Goal: Information Seeking & Learning: Check status

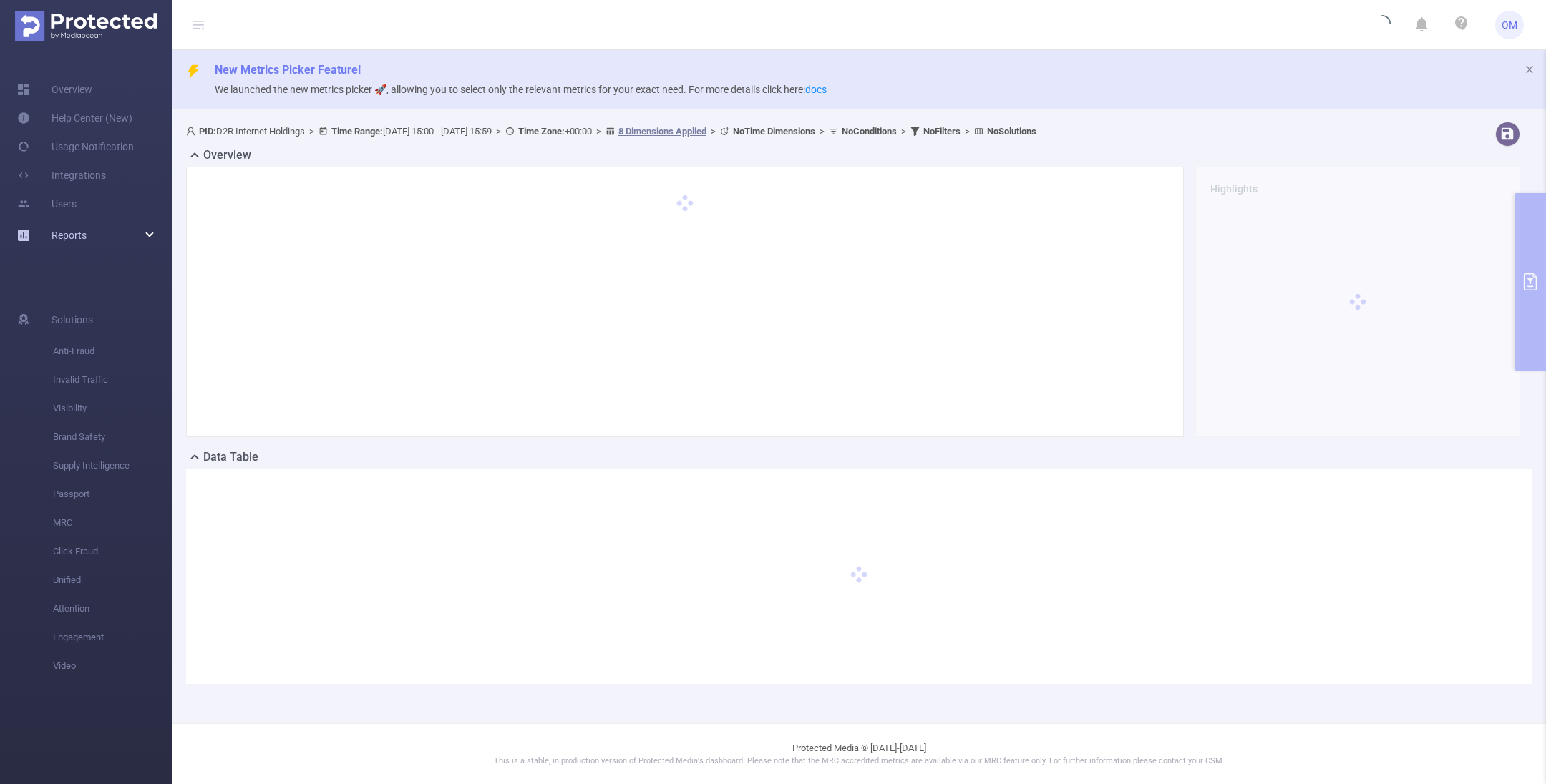
click at [82, 238] on span "Reports" at bounding box center [69, 235] width 35 height 11
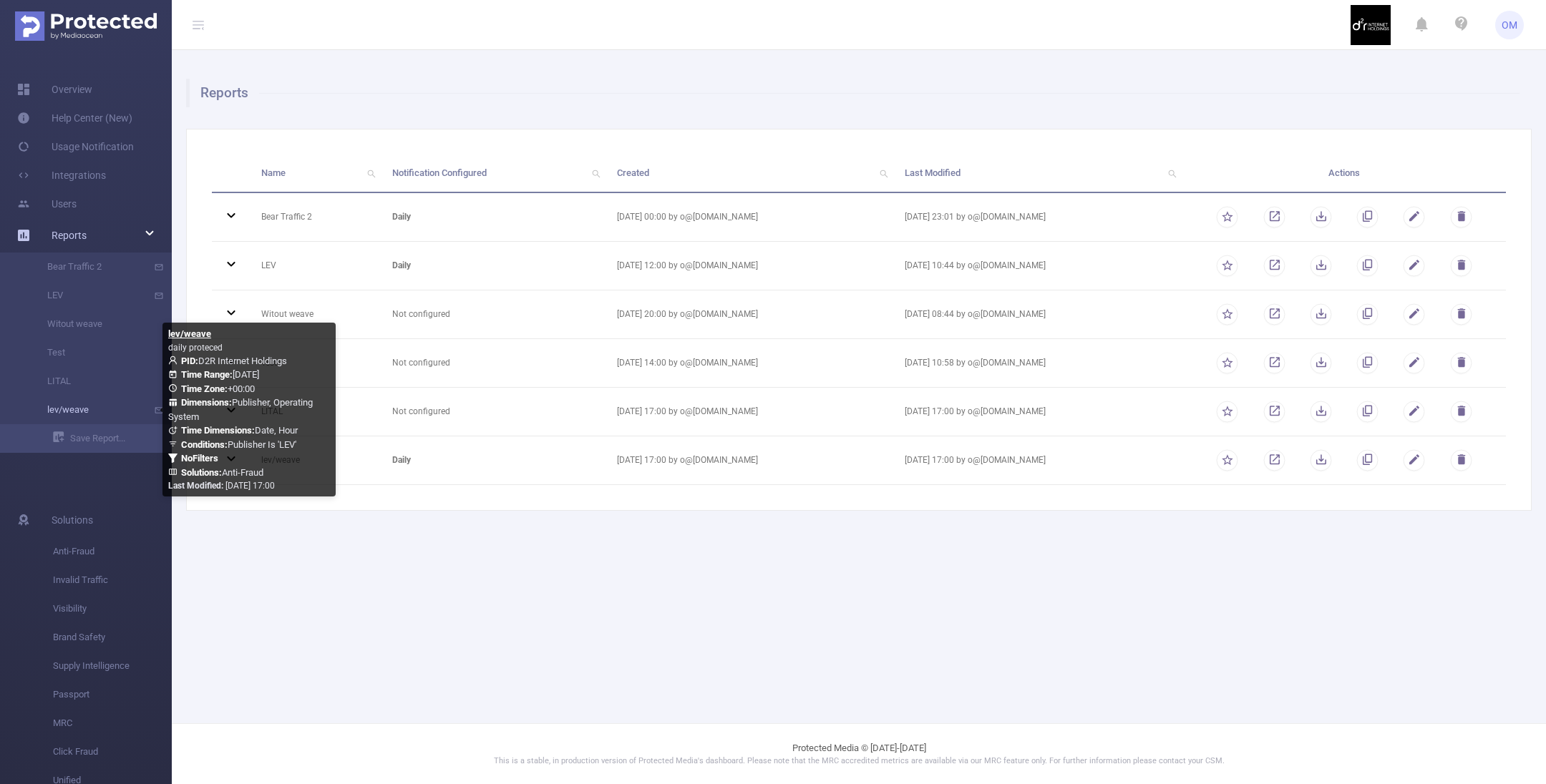
click at [84, 411] on link "lev/weave" at bounding box center [92, 409] width 126 height 29
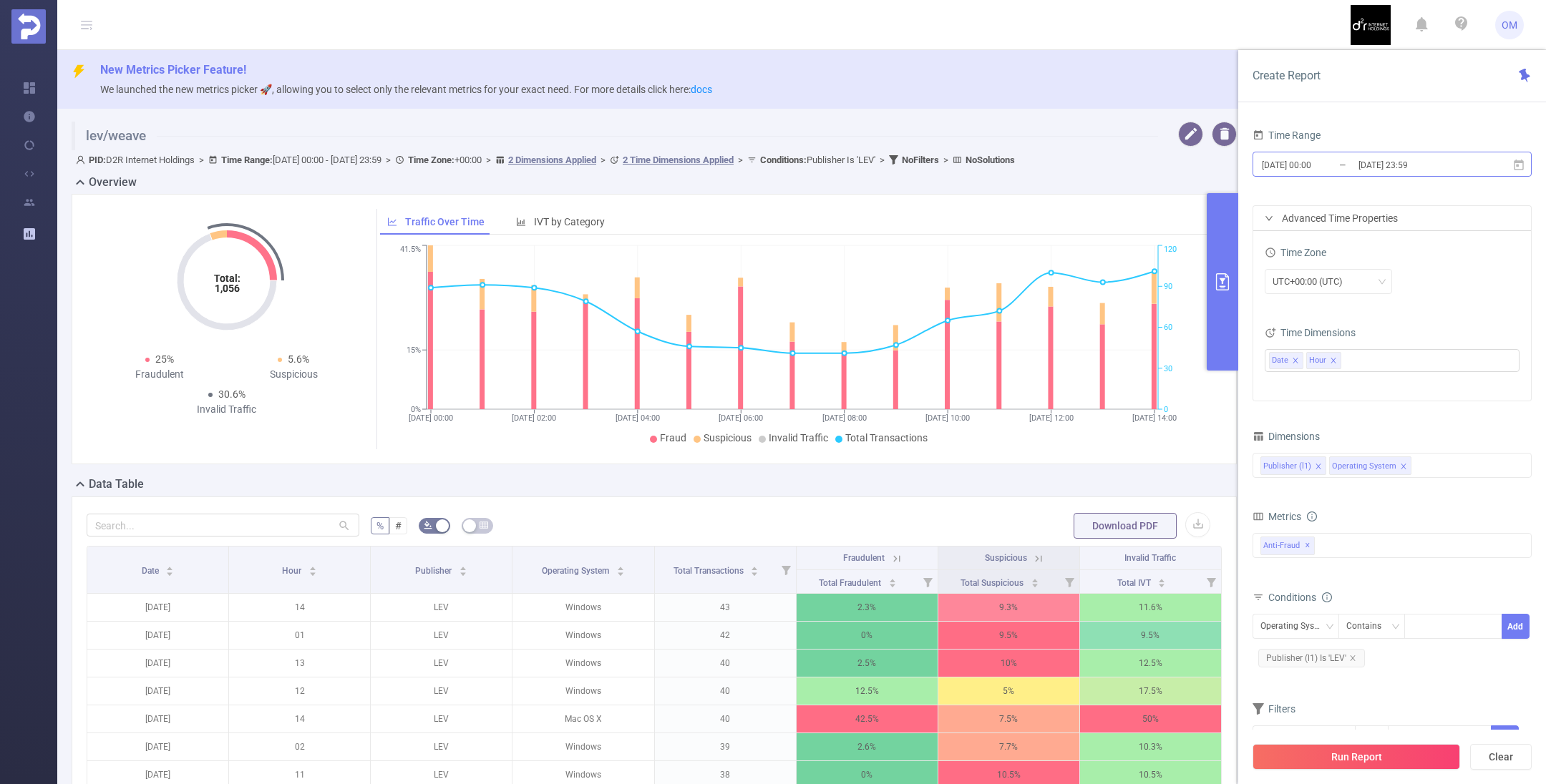
click at [1314, 170] on input "[DATE] 00:00" at bounding box center [1318, 165] width 116 height 19
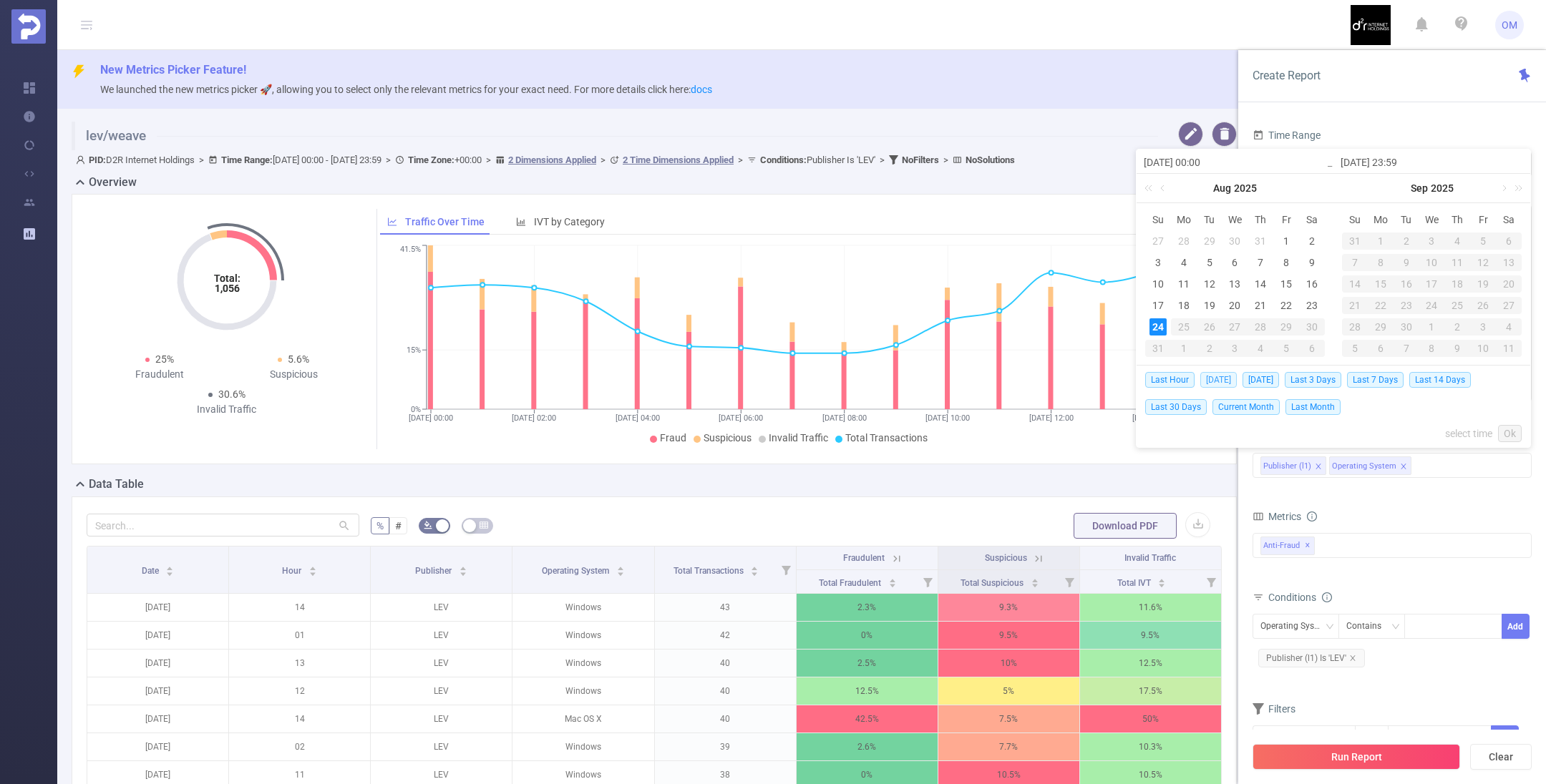
click at [1215, 379] on span "[DATE]" at bounding box center [1218, 380] width 36 height 16
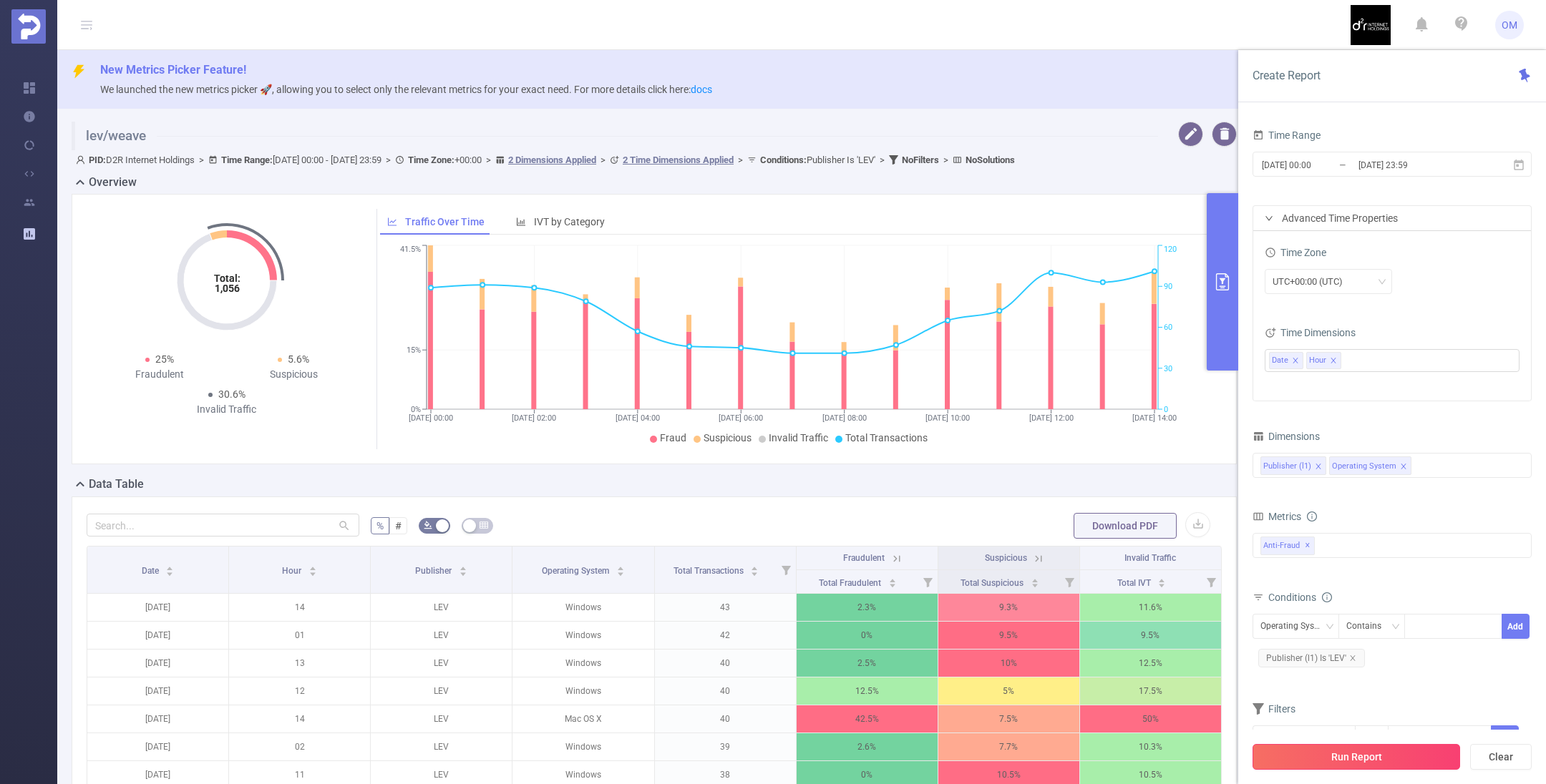
click at [1362, 751] on button "Run Report" at bounding box center [1356, 757] width 207 height 26
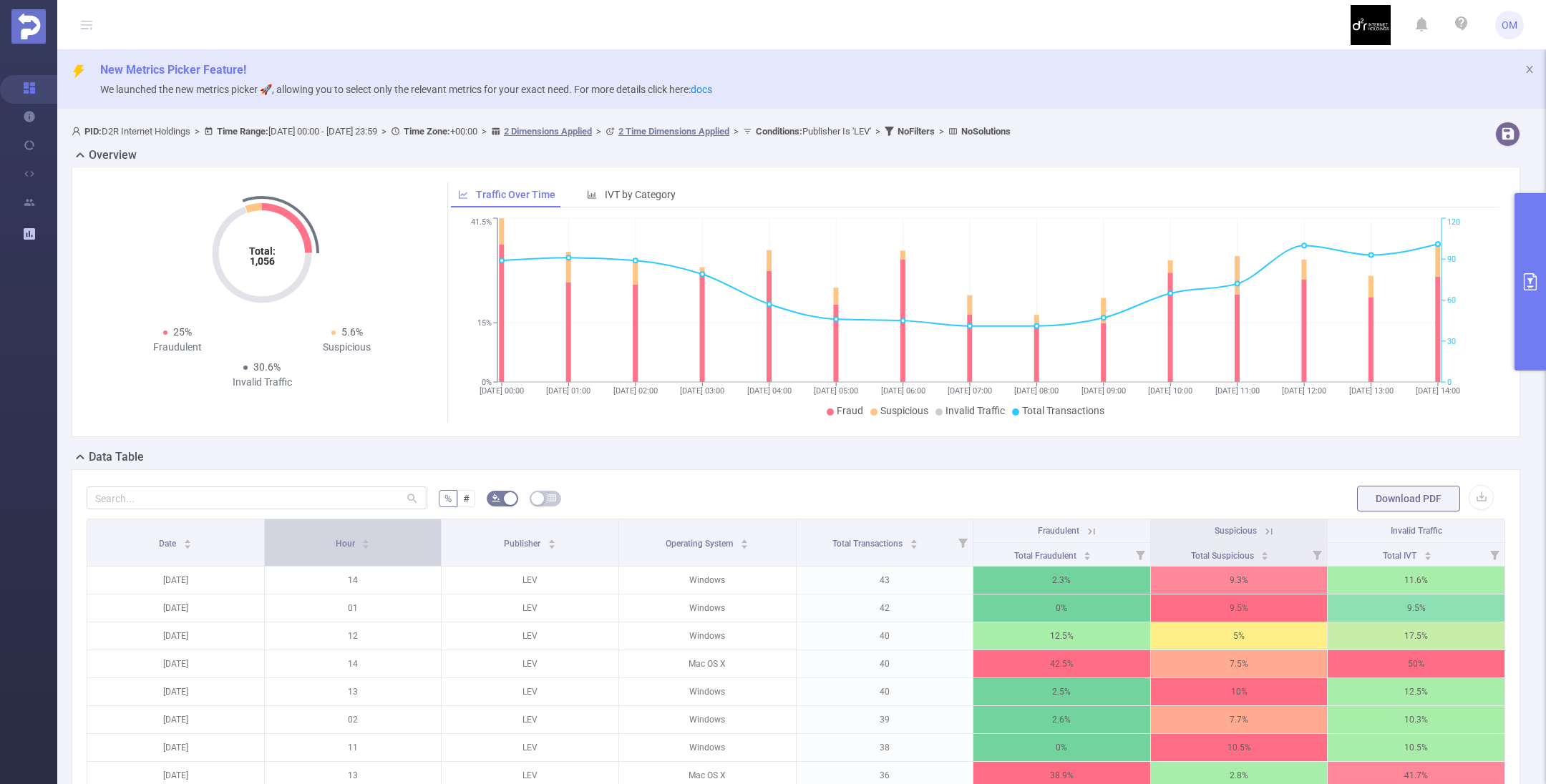
click at [369, 544] on div "Hour" at bounding box center [352, 542] width 35 height 14
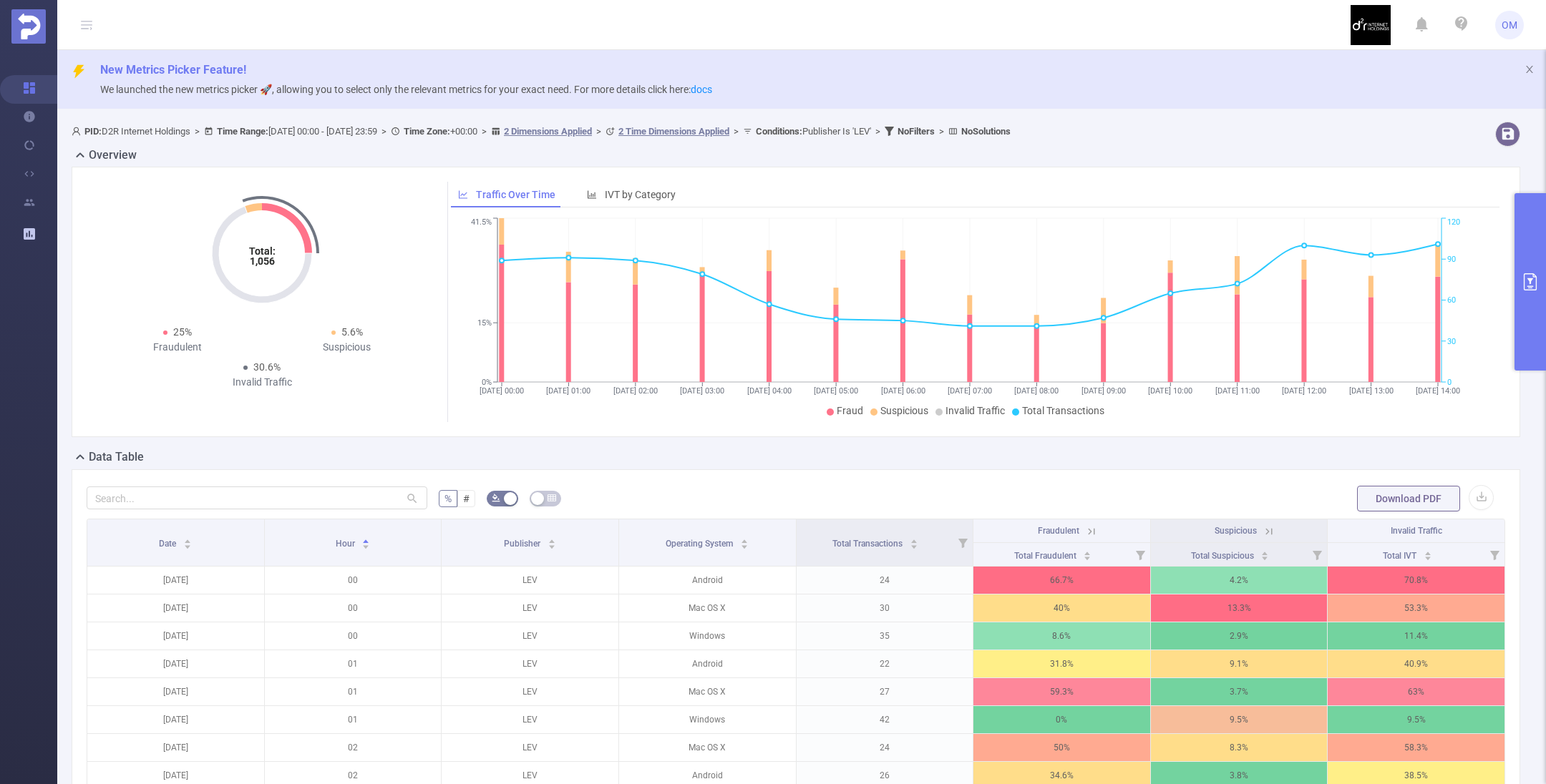
click at [325, 458] on div "Data Table" at bounding box center [802, 458] width 1460 height 20
click at [313, 492] on input "text" at bounding box center [257, 497] width 341 height 23
type input "ק"
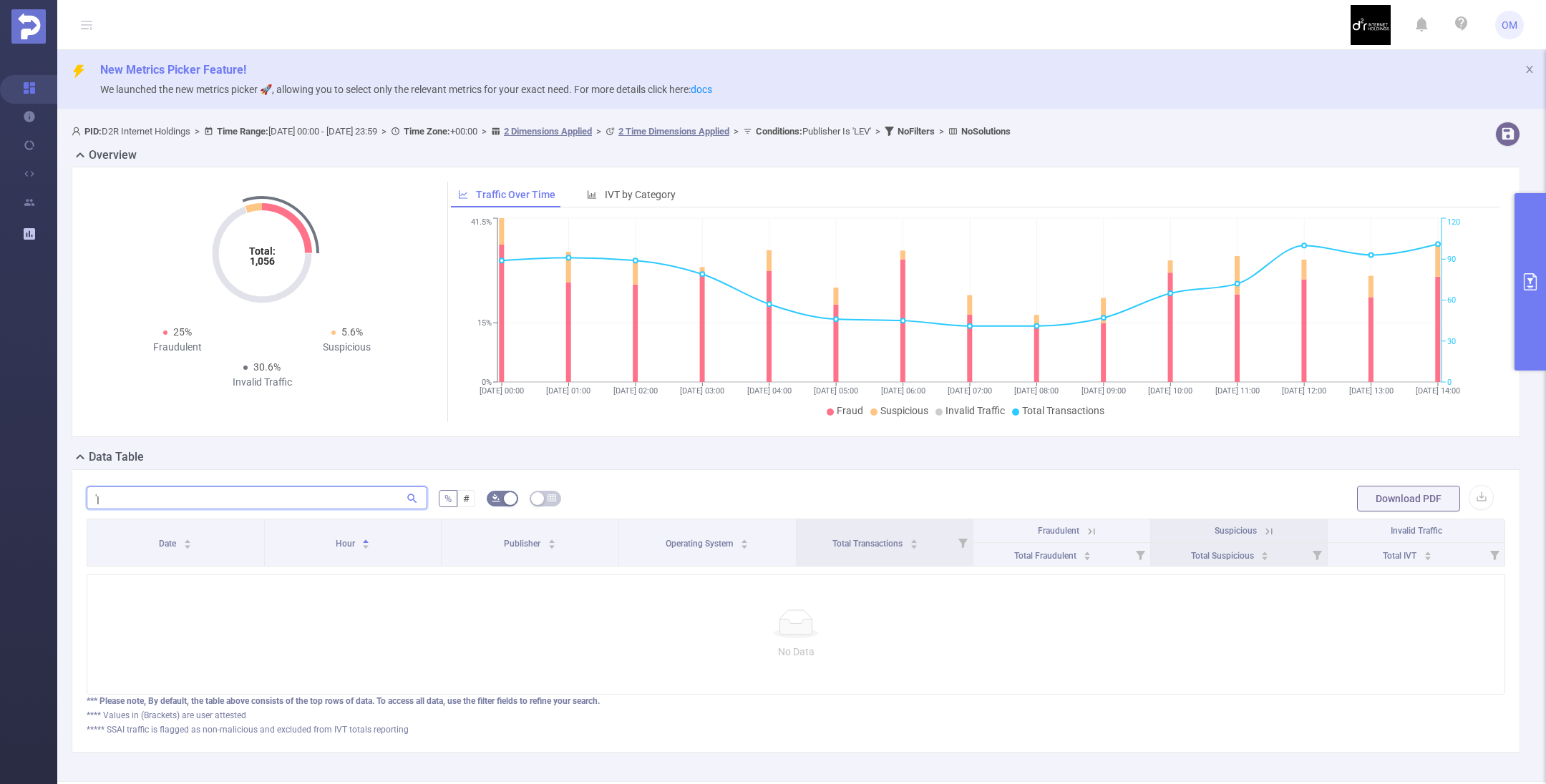
type input "'"
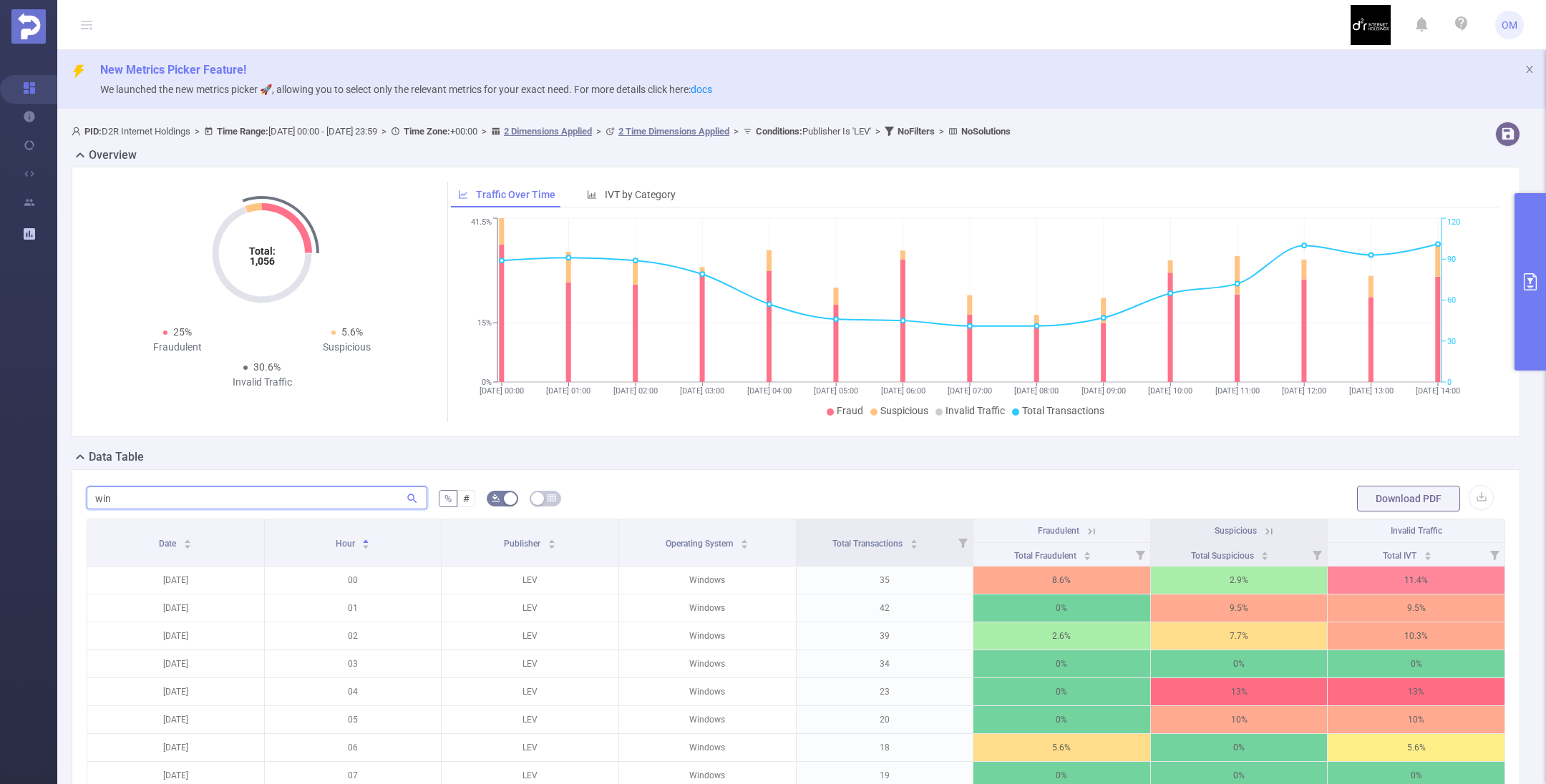
scroll to position [215, 0]
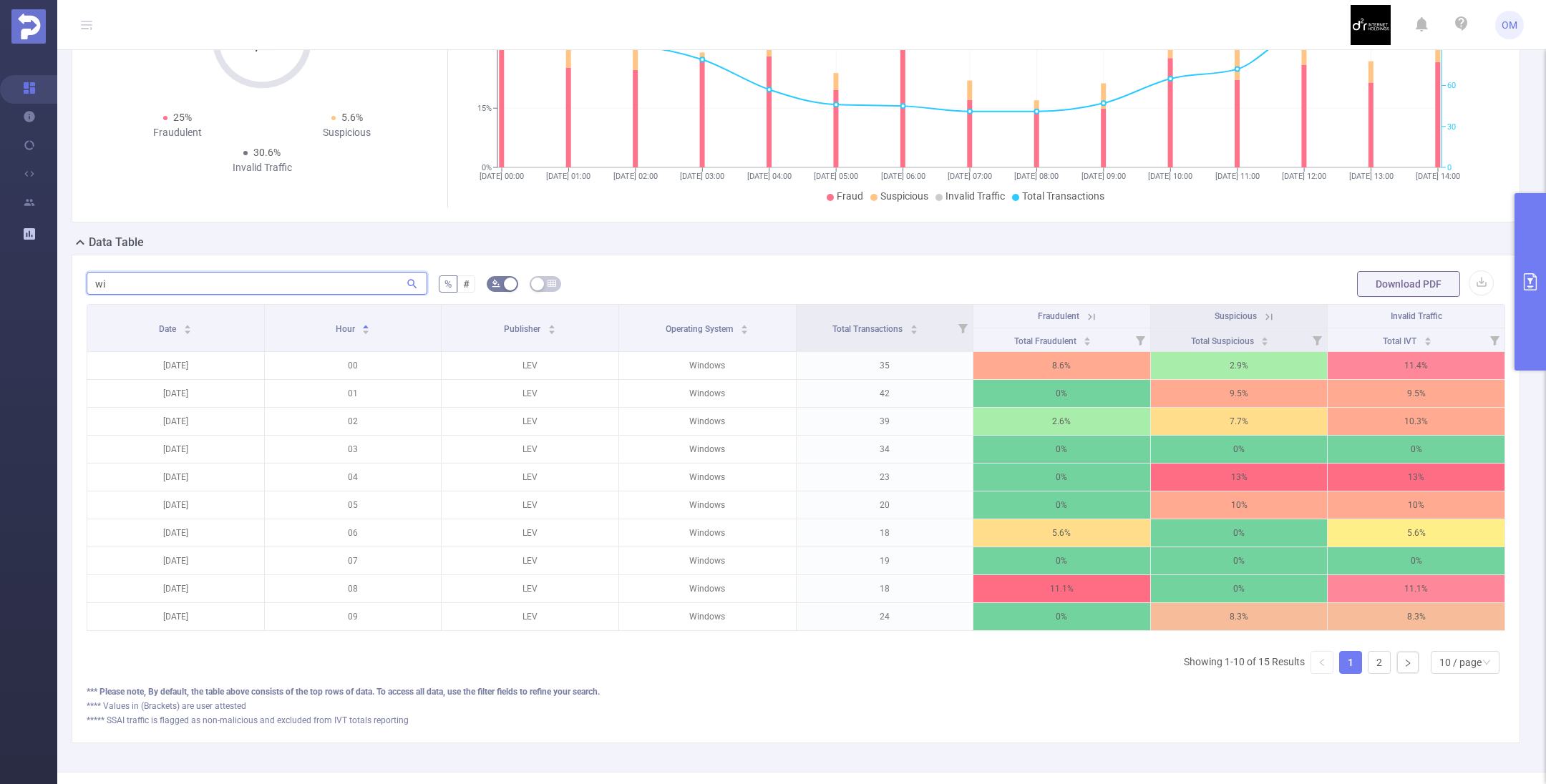
type input "w"
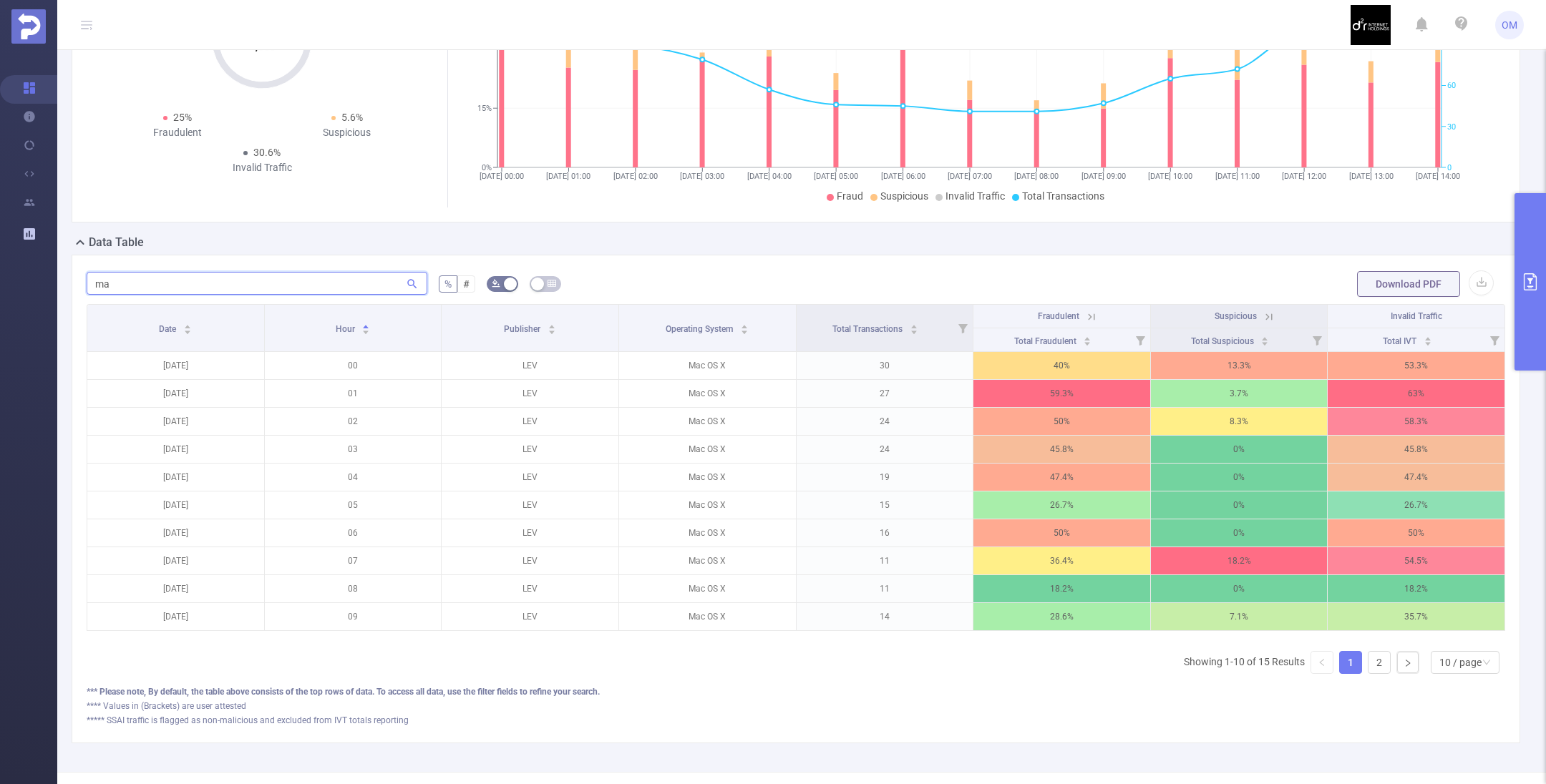
type input "m"
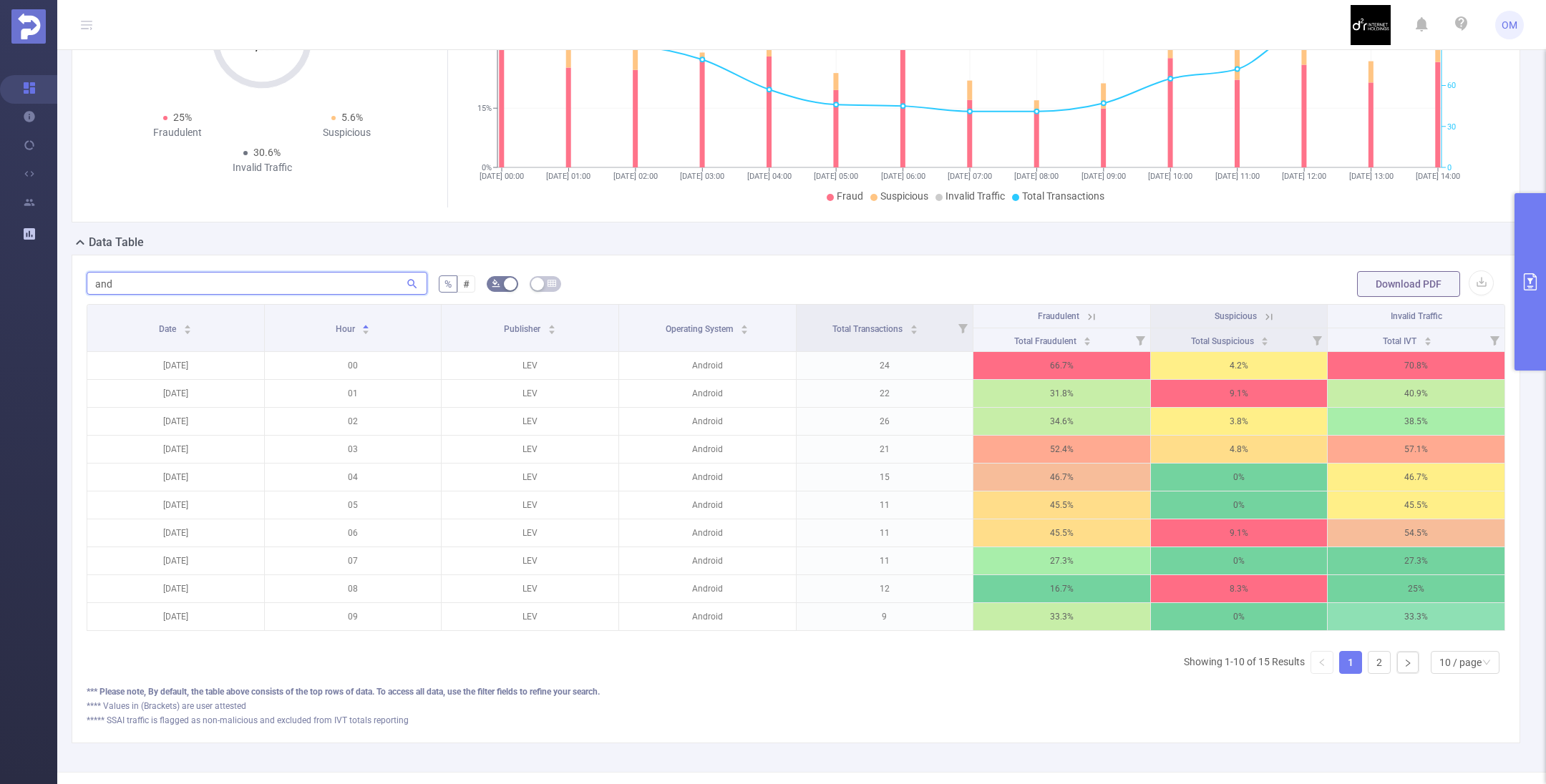
type input "and"
click at [1538, 302] on button "primary" at bounding box center [1530, 282] width 32 height 178
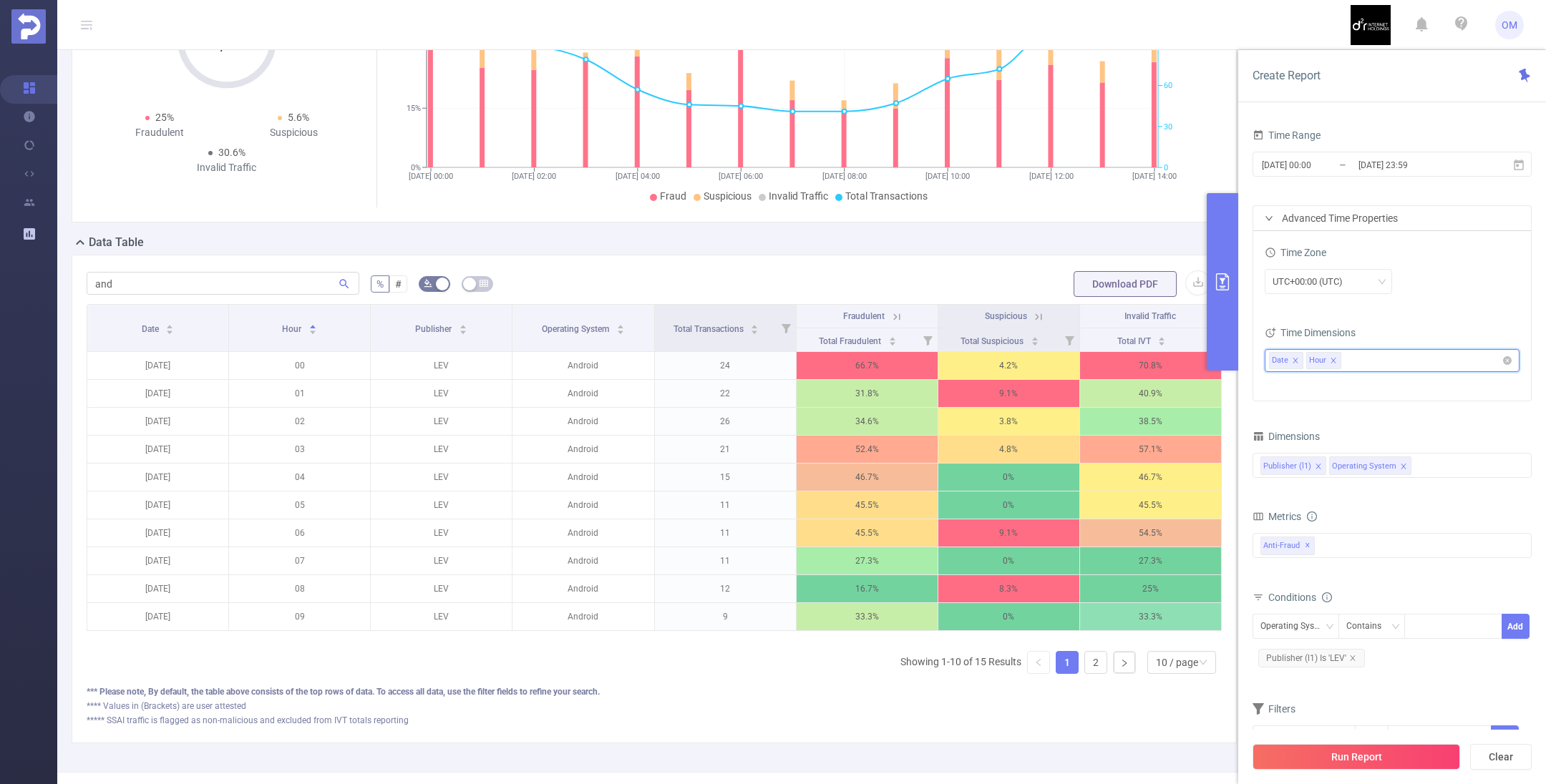
click at [1331, 358] on icon "icon: close" at bounding box center [1333, 360] width 5 height 5
click at [1356, 747] on button "Run Report" at bounding box center [1356, 757] width 207 height 26
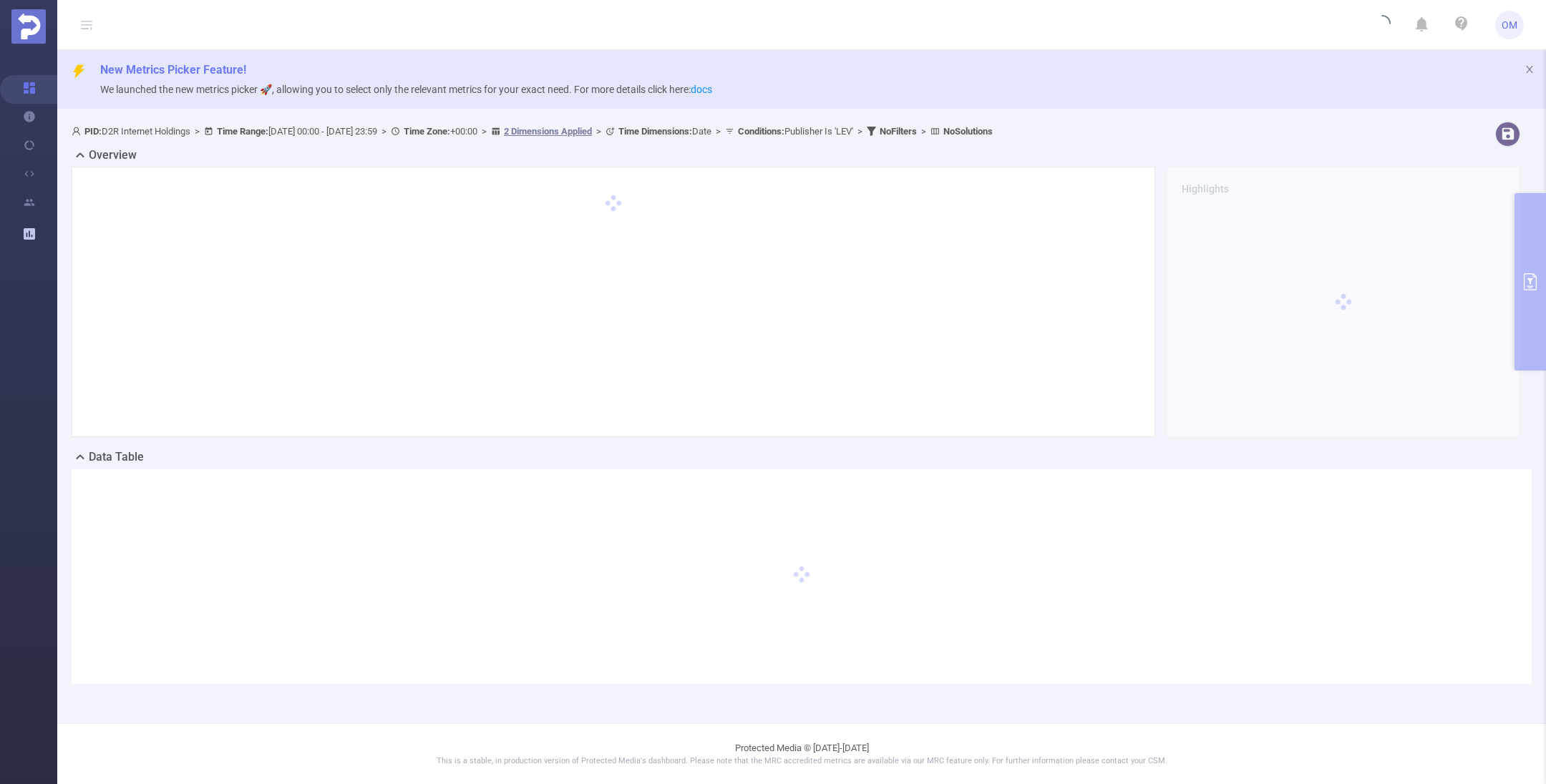
scroll to position [0, 0]
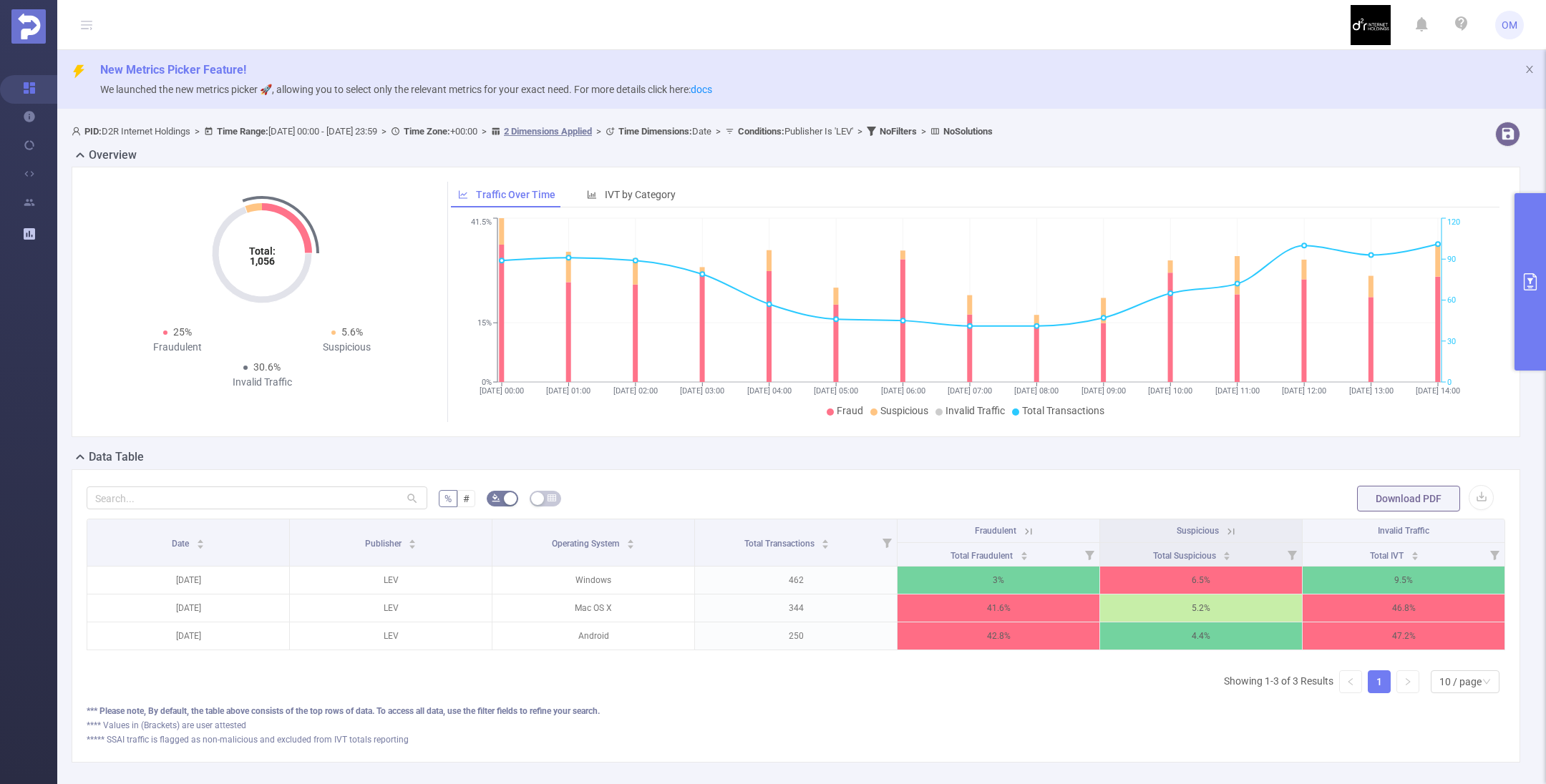
click at [1524, 287] on icon "primary" at bounding box center [1530, 281] width 13 height 17
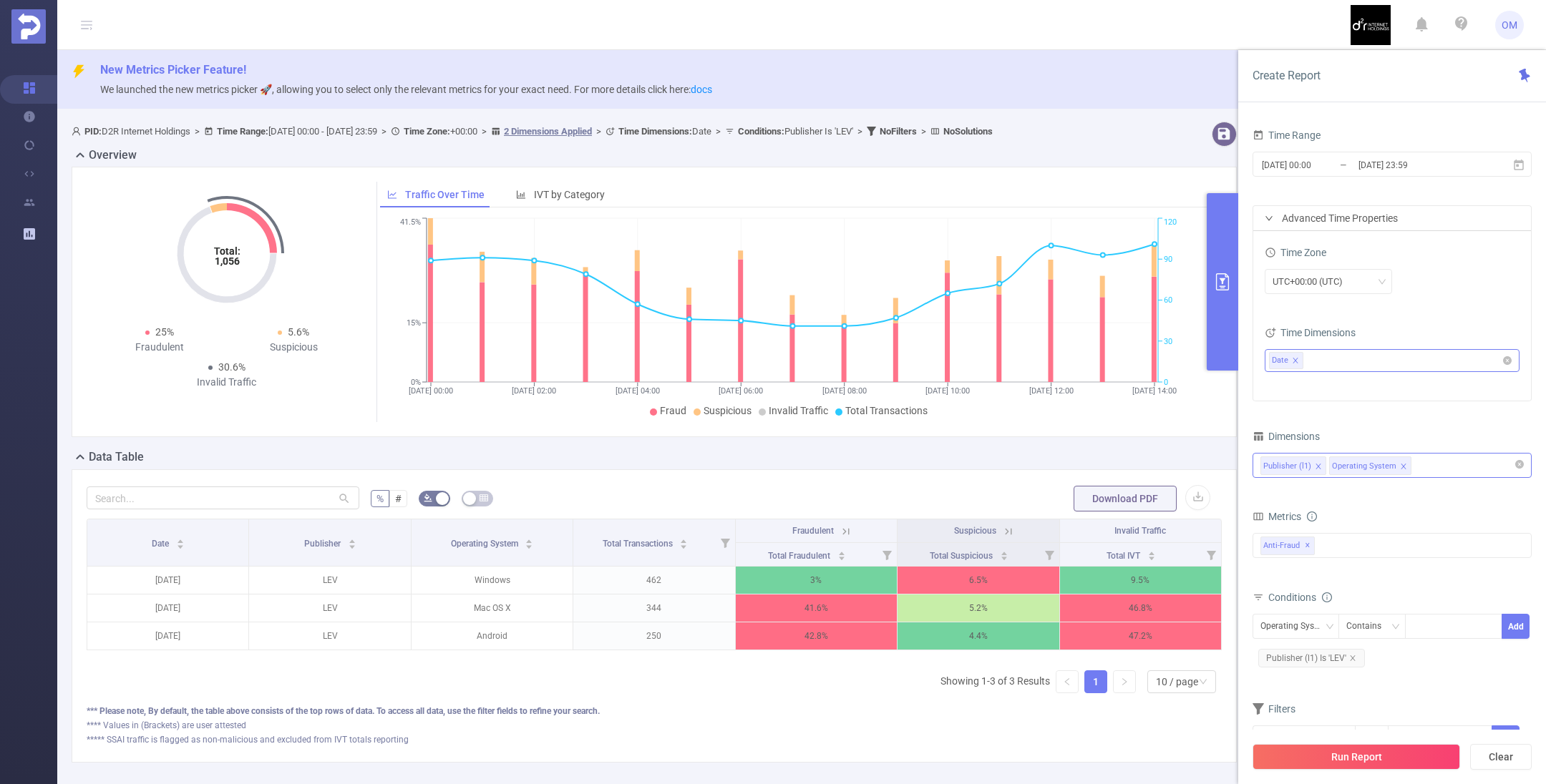
click at [1399, 463] on icon "icon: close" at bounding box center [1403, 466] width 7 height 7
click at [1376, 742] on div "Run Report Clear" at bounding box center [1392, 757] width 308 height 54
click at [1370, 756] on button "Run Report" at bounding box center [1356, 757] width 207 height 26
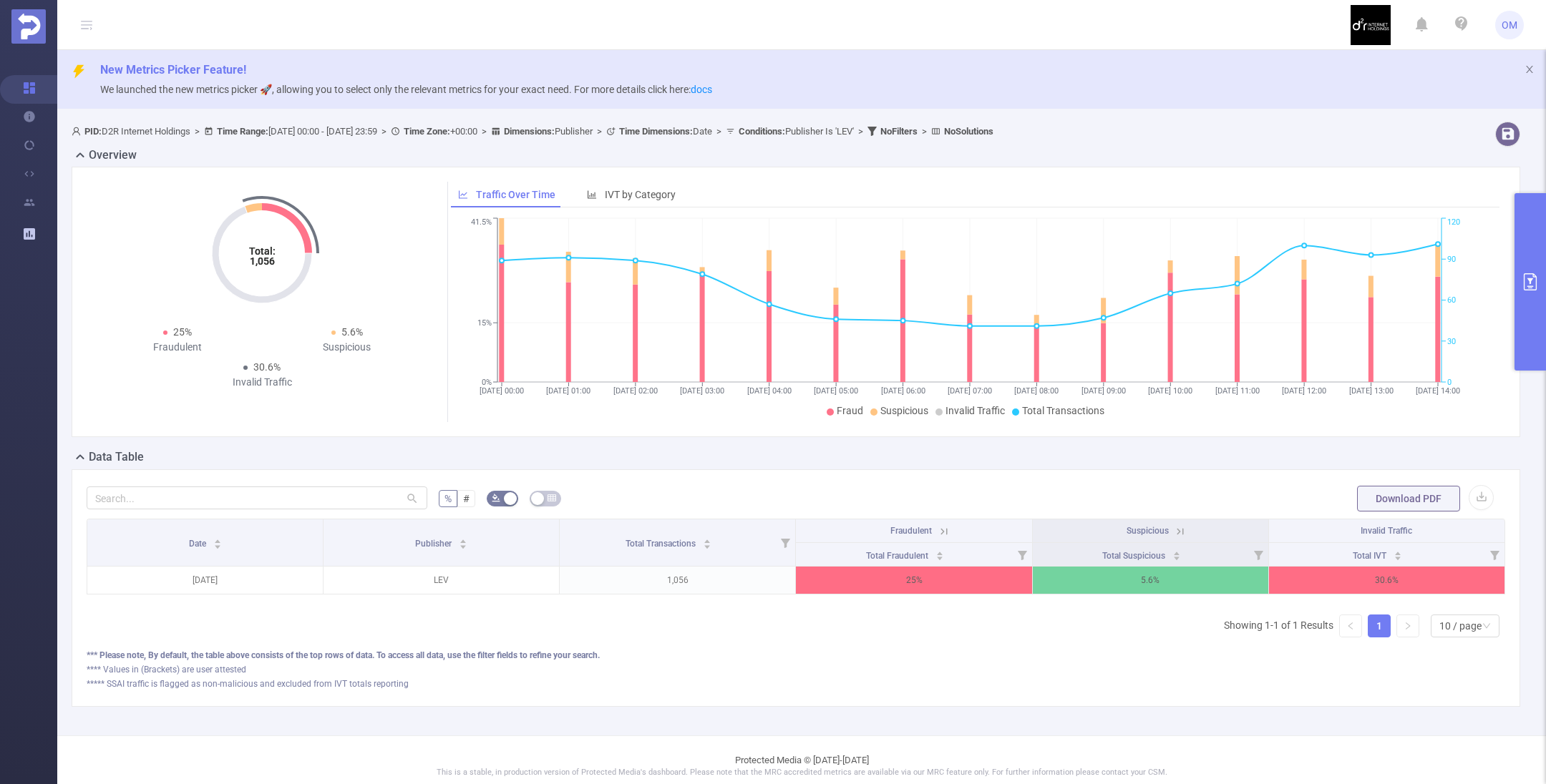
click at [1533, 268] on button "primary" at bounding box center [1530, 282] width 32 height 178
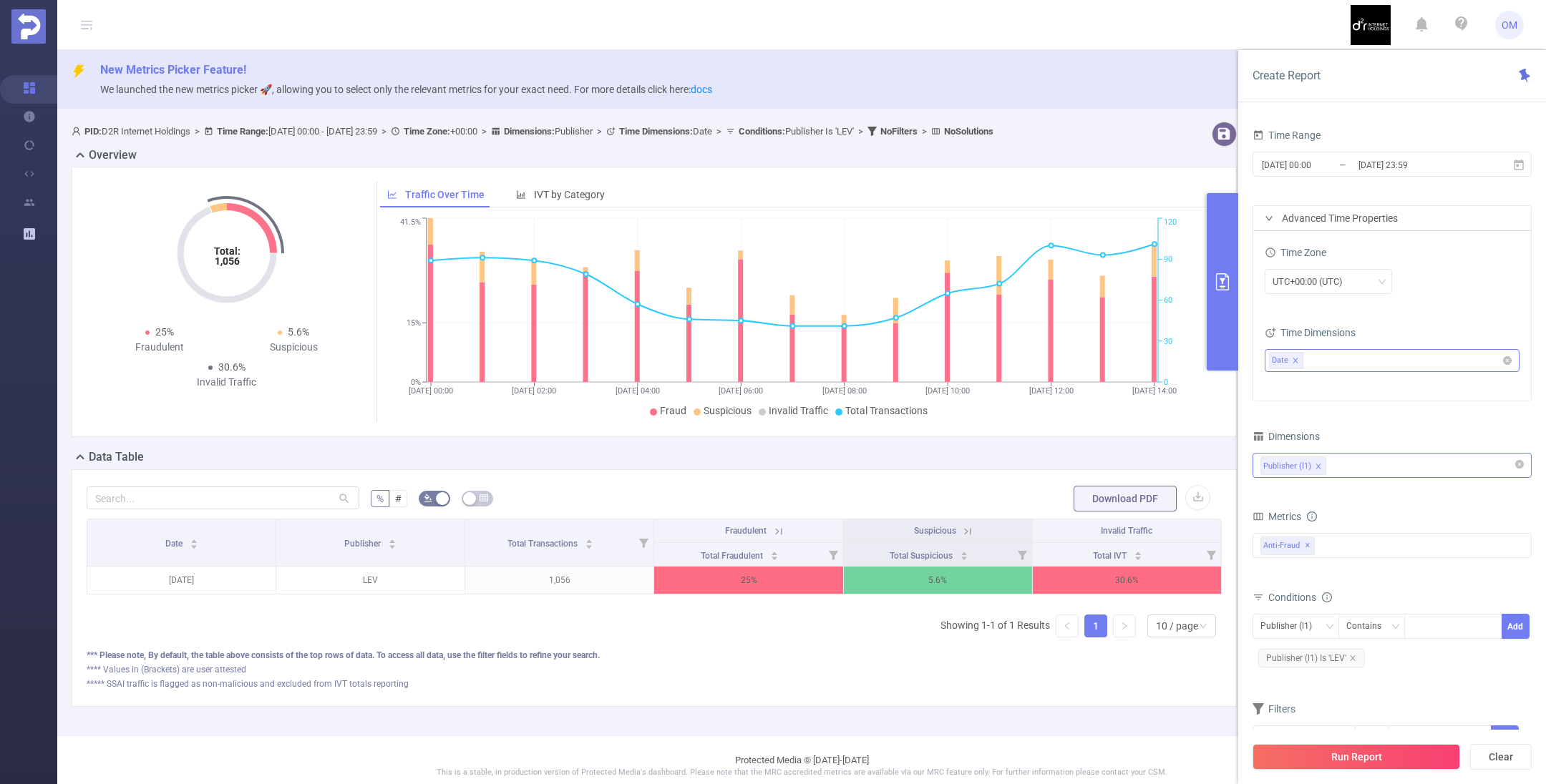
click at [1344, 354] on ul "Date" at bounding box center [1387, 361] width 235 height 21
type input "tr"
click at [1343, 354] on ul "Date tr tr" at bounding box center [1387, 361] width 235 height 21
click at [1354, 470] on div "Publisher (l1)" at bounding box center [1392, 466] width 264 height 24
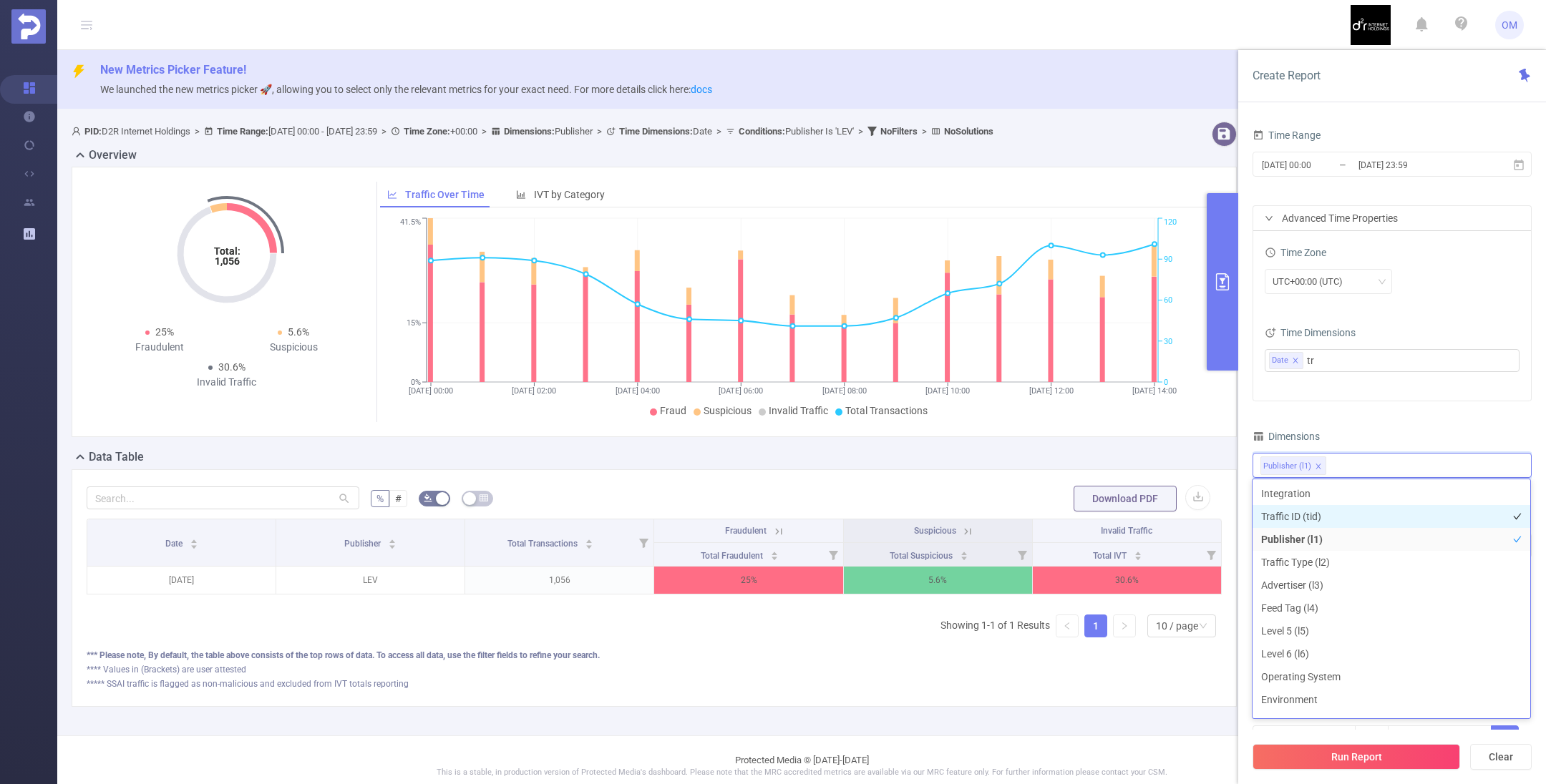
click at [1308, 515] on li "Traffic ID (tid)" at bounding box center [1391, 516] width 278 height 23
click at [1371, 760] on button "Run Report" at bounding box center [1356, 757] width 207 height 26
